Goal: Information Seeking & Learning: Learn about a topic

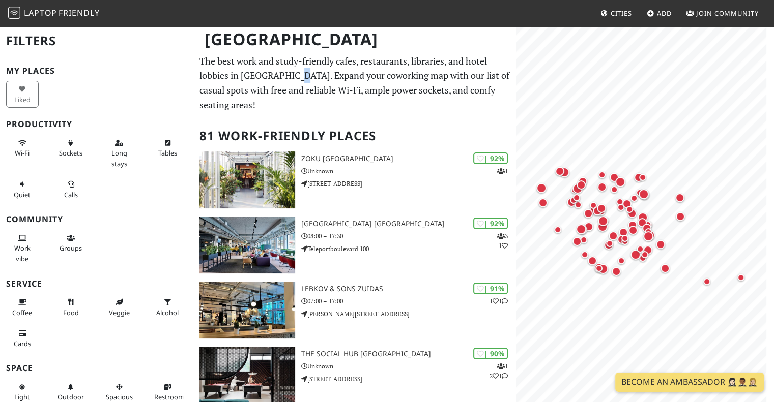
click at [301, 76] on p "The best work and study-friendly cafes, restaurants, libraries, and hotel lobbi…" at bounding box center [354, 83] width 310 height 58
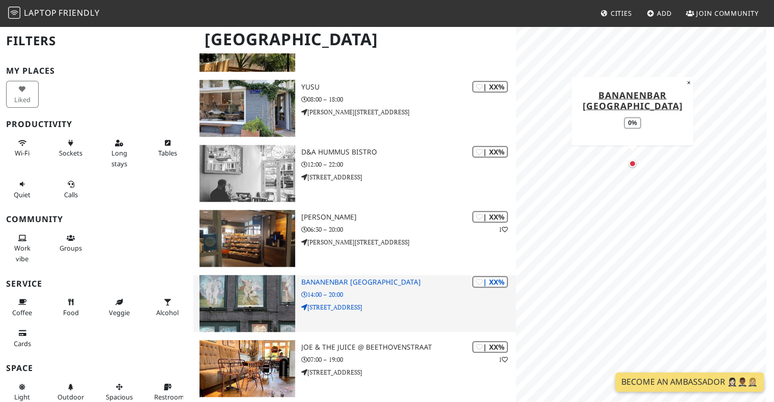
click at [231, 297] on img at bounding box center [246, 303] width 95 height 57
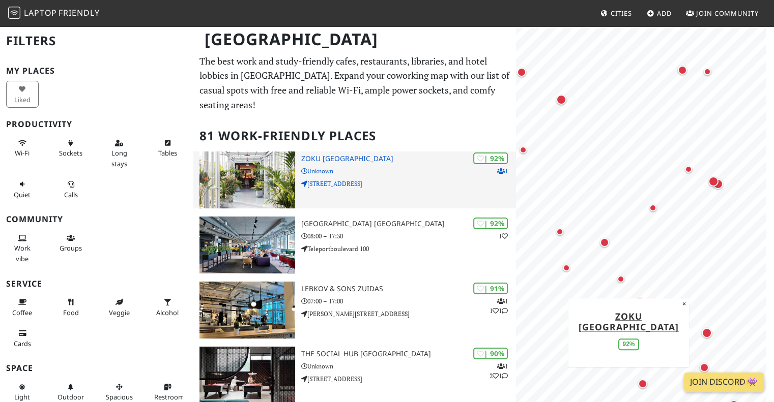
click at [254, 172] on img at bounding box center [246, 180] width 95 height 57
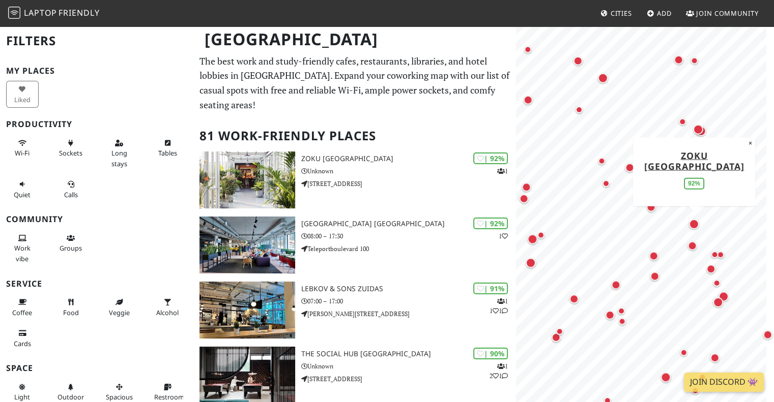
drag, startPoint x: 636, startPoint y: 260, endPoint x: 696, endPoint y: 219, distance: 72.5
click at [699, 219] on div "Map marker" at bounding box center [694, 224] width 10 height 10
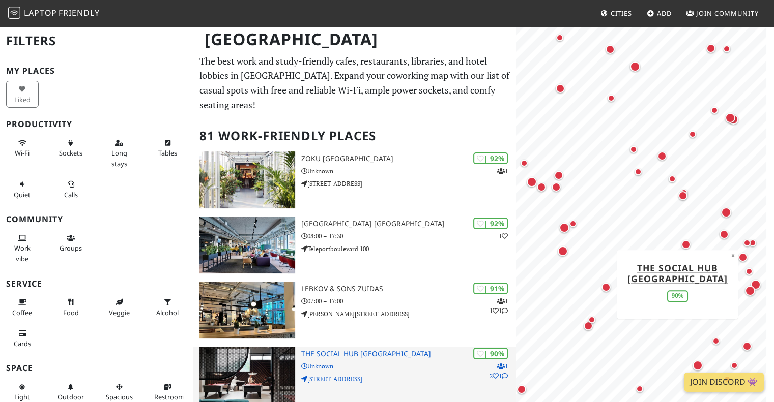
scroll to position [51, 0]
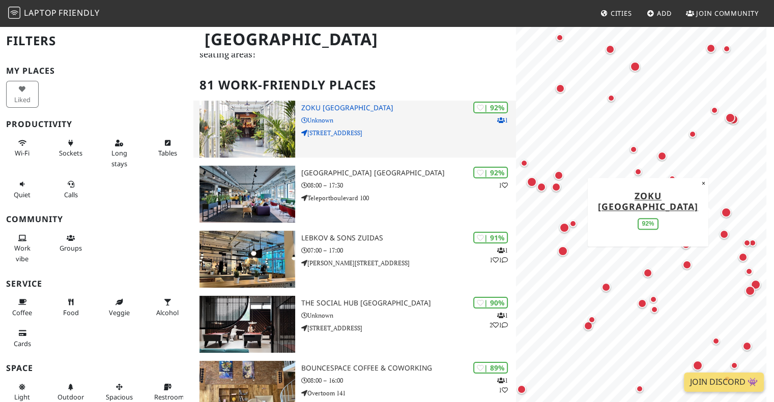
click at [269, 126] on img at bounding box center [246, 129] width 95 height 57
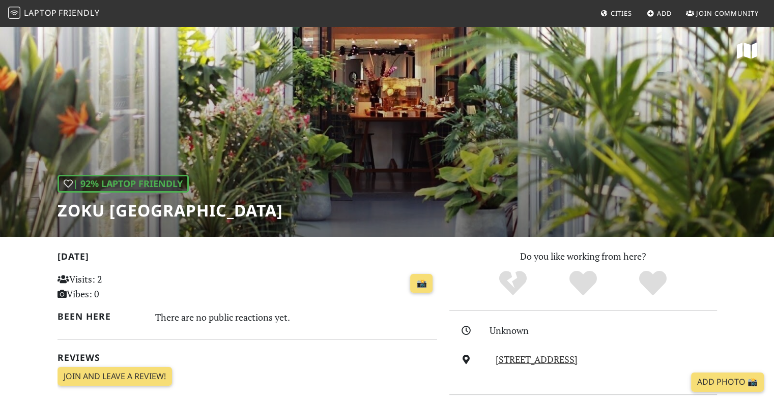
click at [327, 130] on div "| 92% Laptop Friendly Zoku [GEOGRAPHIC_DATA]" at bounding box center [387, 131] width 774 height 212
click at [420, 285] on link "📸" at bounding box center [421, 283] width 22 height 19
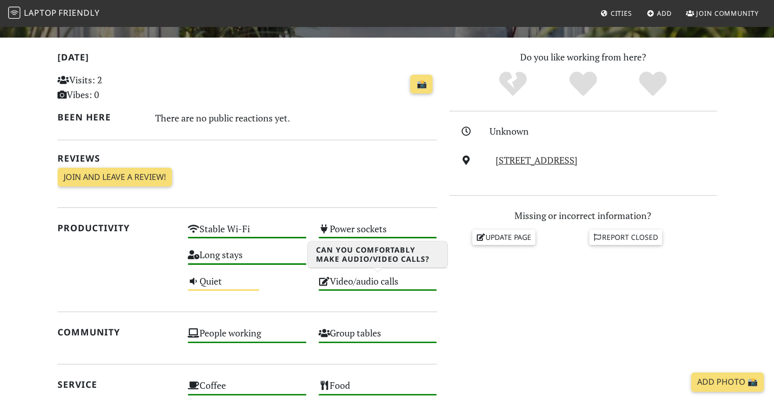
scroll to position [203, 0]
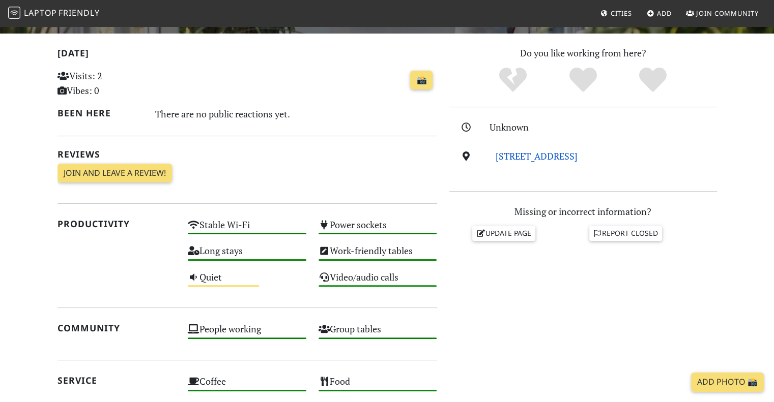
click at [574, 154] on link "Weesperstraat 105, 1018 VN, Amsterdam" at bounding box center [536, 156] width 82 height 12
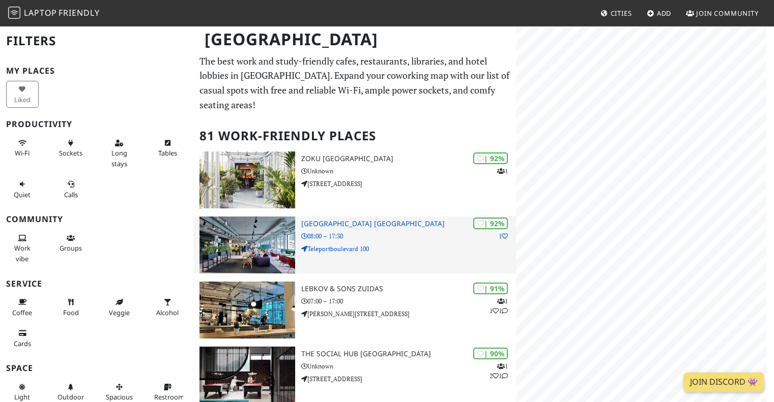
scroll to position [51, 0]
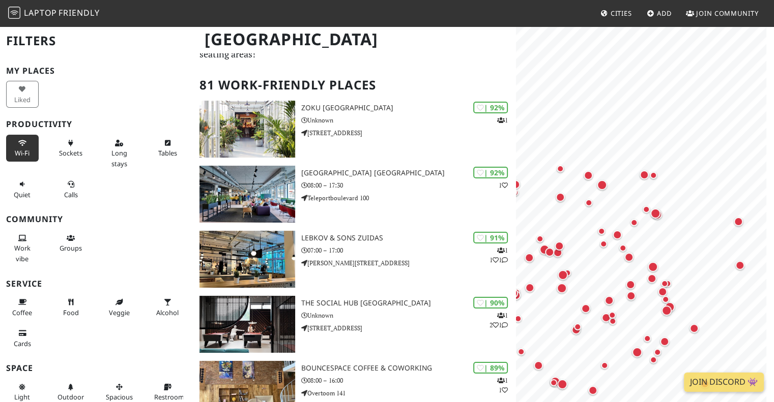
click at [19, 140] on icon at bounding box center [22, 143] width 8 height 7
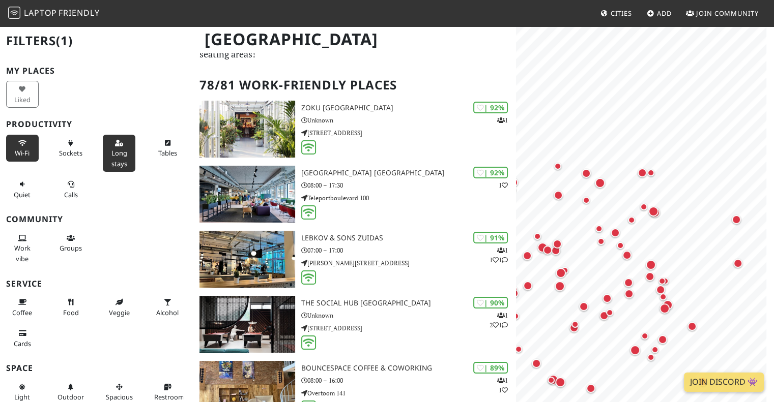
click at [116, 146] on button "Long stays" at bounding box center [119, 153] width 33 height 37
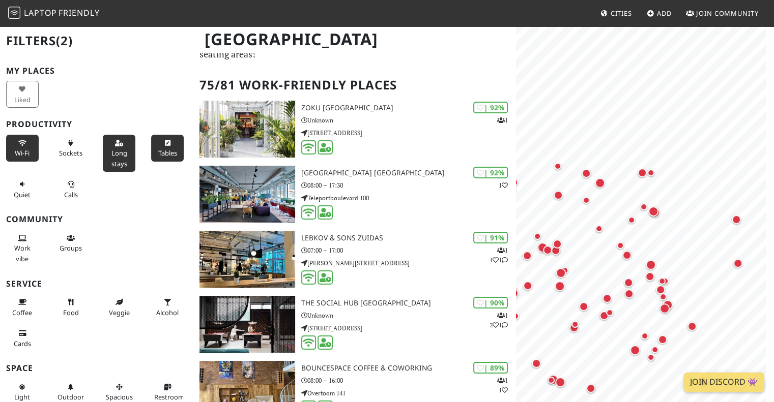
click at [160, 148] on button "Tables" at bounding box center [167, 148] width 33 height 27
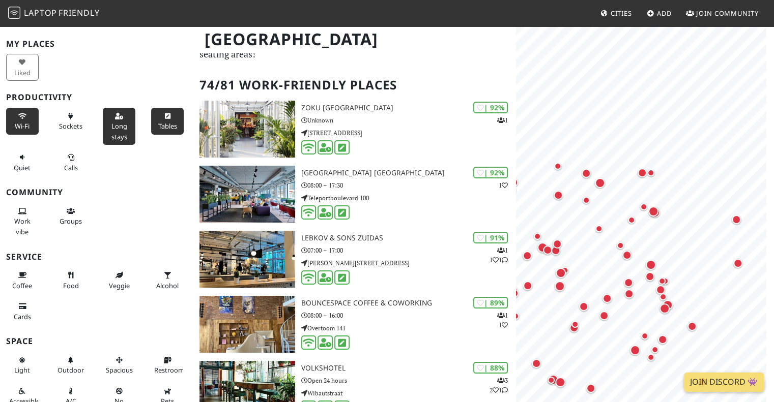
scroll to position [76, 0]
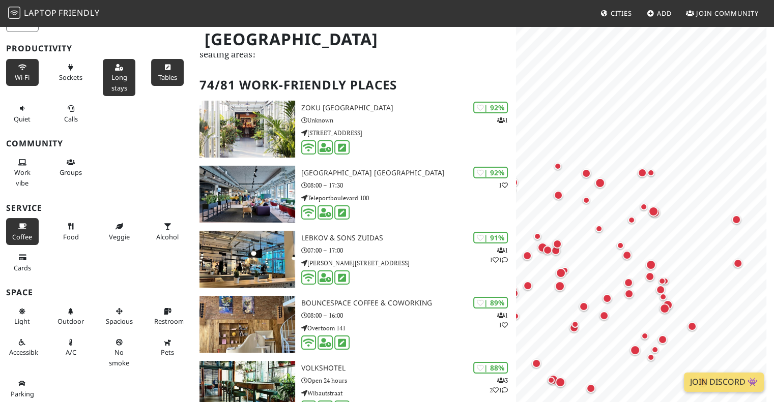
click at [13, 233] on span "Coffee" at bounding box center [22, 236] width 20 height 9
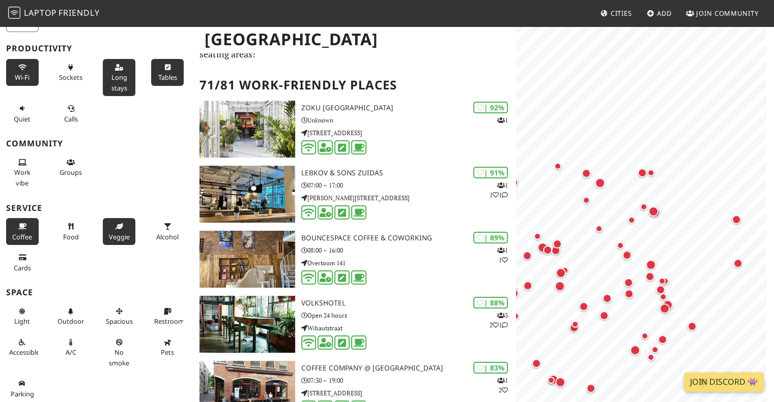
click at [122, 234] on span "Veggie" at bounding box center [119, 236] width 21 height 9
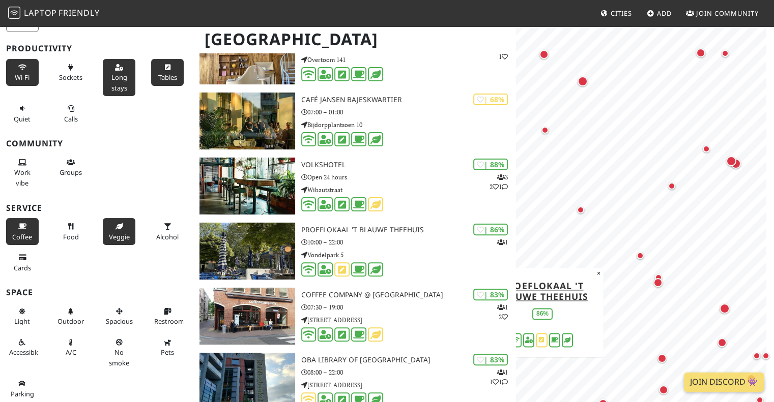
scroll to position [305, 0]
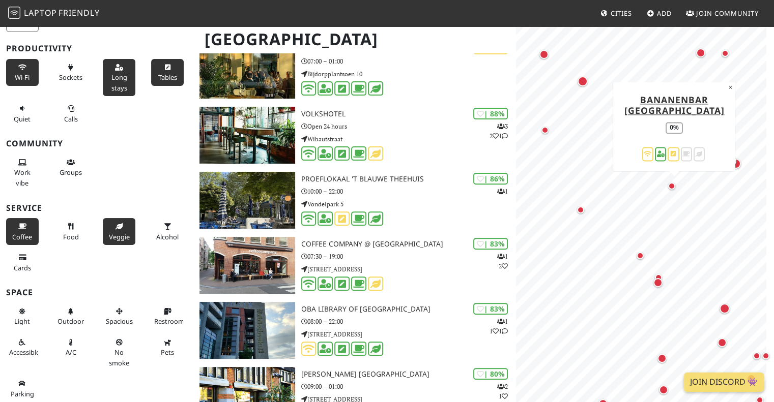
click at [672, 183] on div "Map marker" at bounding box center [671, 186] width 7 height 7
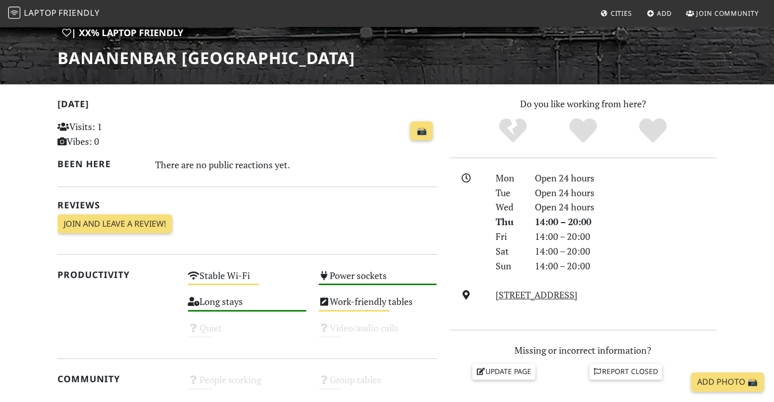
scroll to position [254, 0]
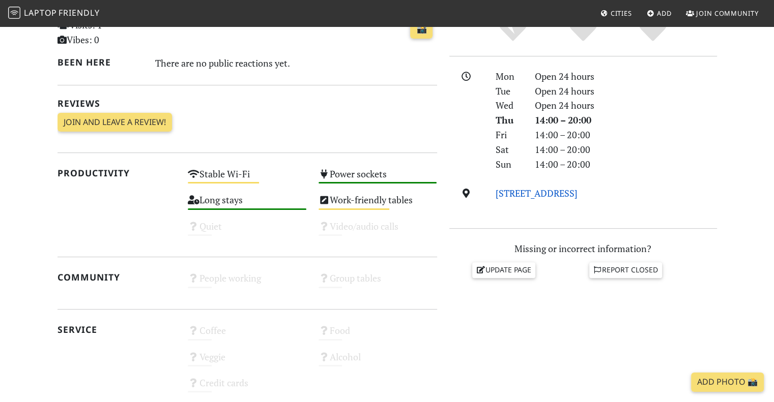
click at [577, 194] on link "[STREET_ADDRESS]" at bounding box center [536, 193] width 82 height 12
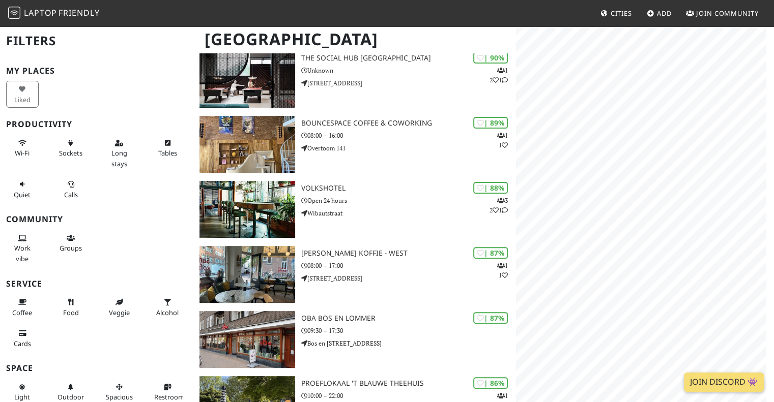
scroll to position [305, 0]
